Goal: Find specific page/section: Find specific page/section

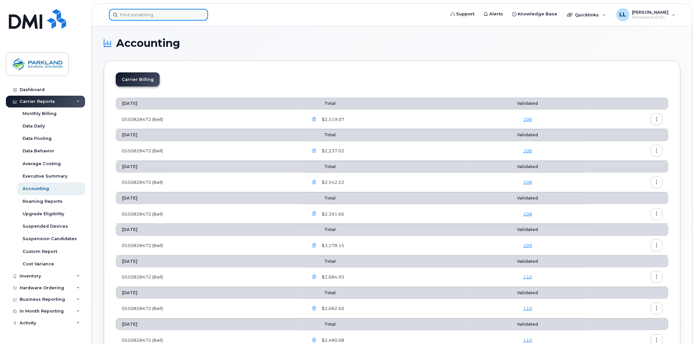
click at [162, 14] on input at bounding box center [158, 15] width 99 height 12
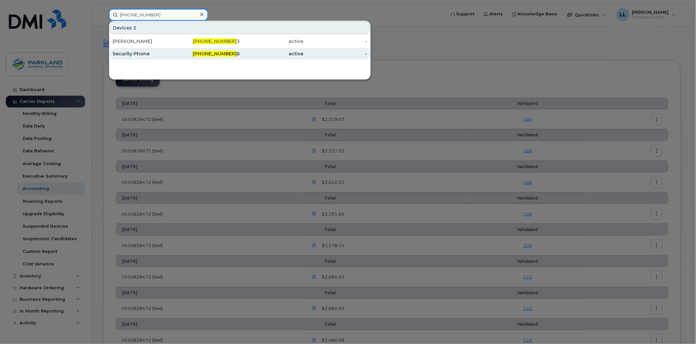
type input "[PHONE_NUMBER]"
click at [145, 57] on div "Security Phone" at bounding box center [145, 54] width 64 height 12
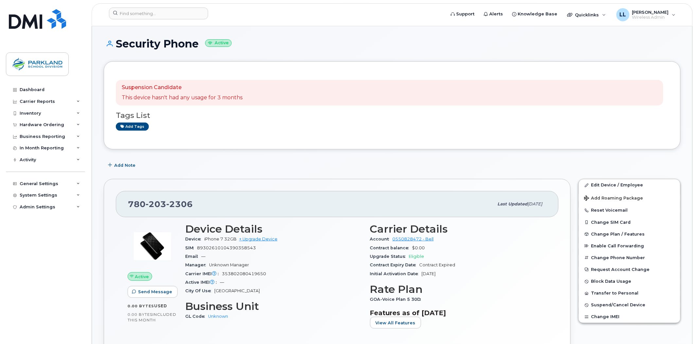
click at [325, 136] on div "Suspension Candidate This device hasn't had any usage for 3 months Tags List Ad…" at bounding box center [392, 105] width 553 height 64
click at [227, 204] on div "780 203 2306" at bounding box center [311, 204] width 366 height 14
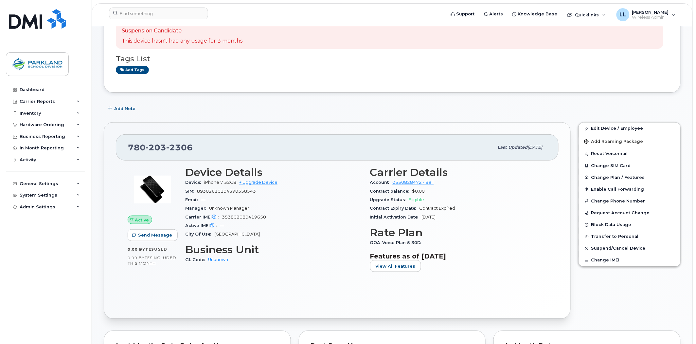
scroll to position [36, 0]
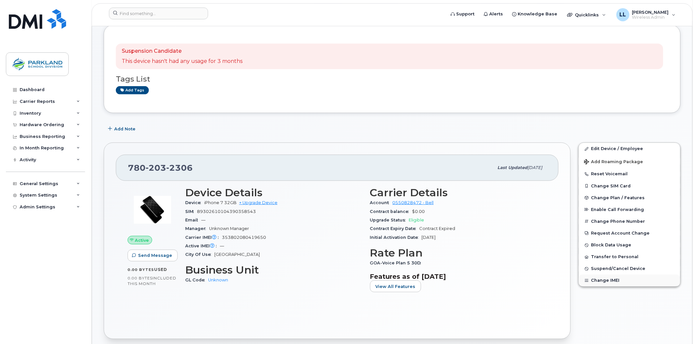
click at [605, 282] on button "Change IMEI" at bounding box center [629, 280] width 101 height 12
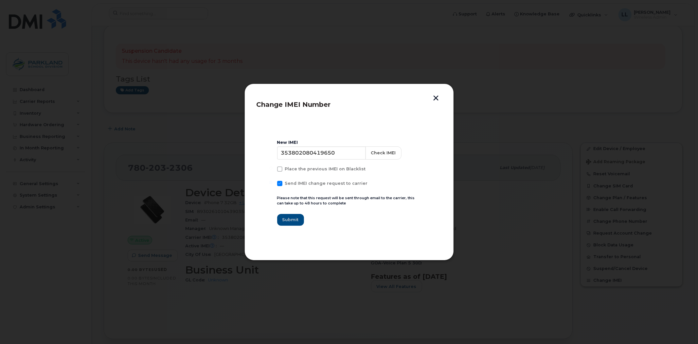
click at [436, 99] on button "button" at bounding box center [436, 98] width 10 height 7
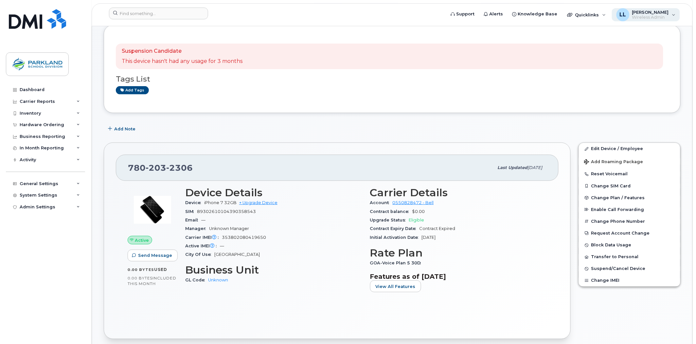
click at [652, 13] on span "[PERSON_NAME]" at bounding box center [650, 11] width 37 height 5
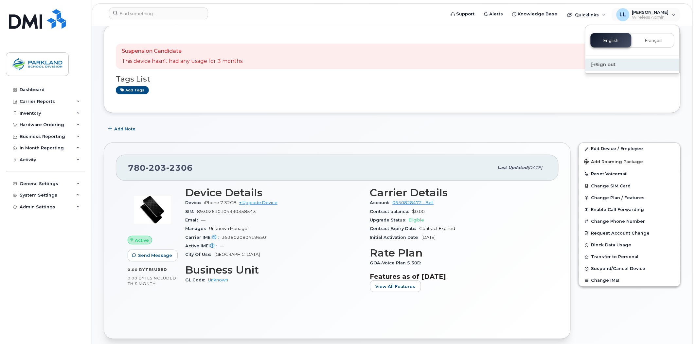
click at [611, 67] on div "Sign out" at bounding box center [633, 65] width 94 height 12
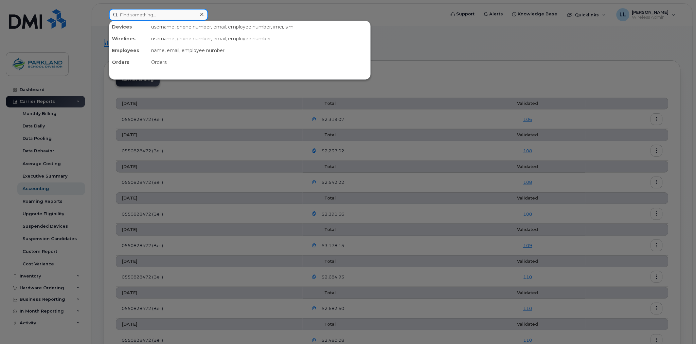
click at [145, 13] on input at bounding box center [158, 15] width 99 height 12
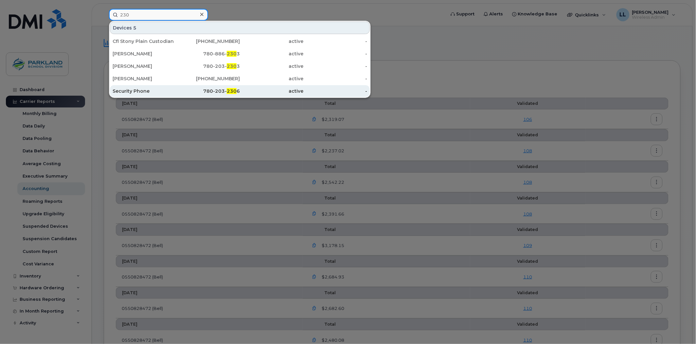
type input "230"
click at [216, 90] on div "780-203- 230 6" at bounding box center [208, 91] width 64 height 7
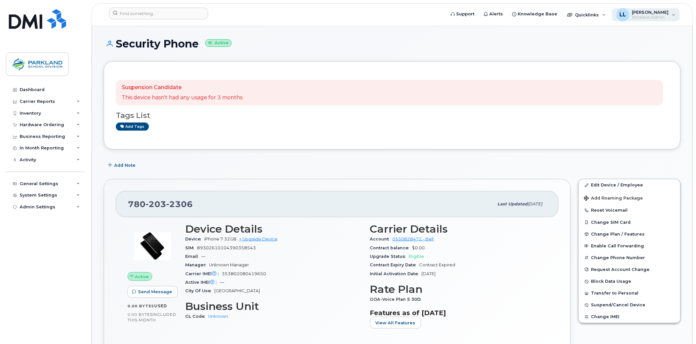
click at [646, 18] on span "Wireless Admin" at bounding box center [650, 17] width 37 height 5
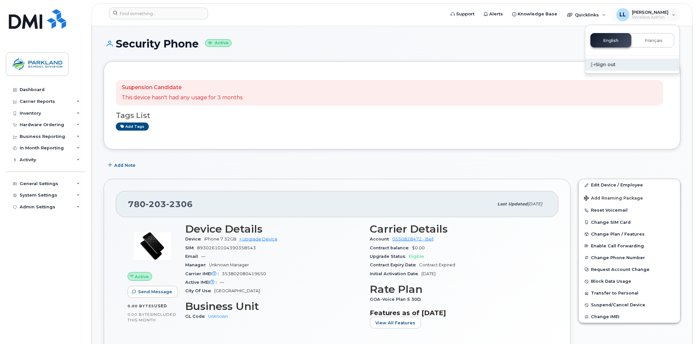
click at [616, 63] on div "Sign out" at bounding box center [633, 65] width 94 height 12
